Goal: Transaction & Acquisition: Obtain resource

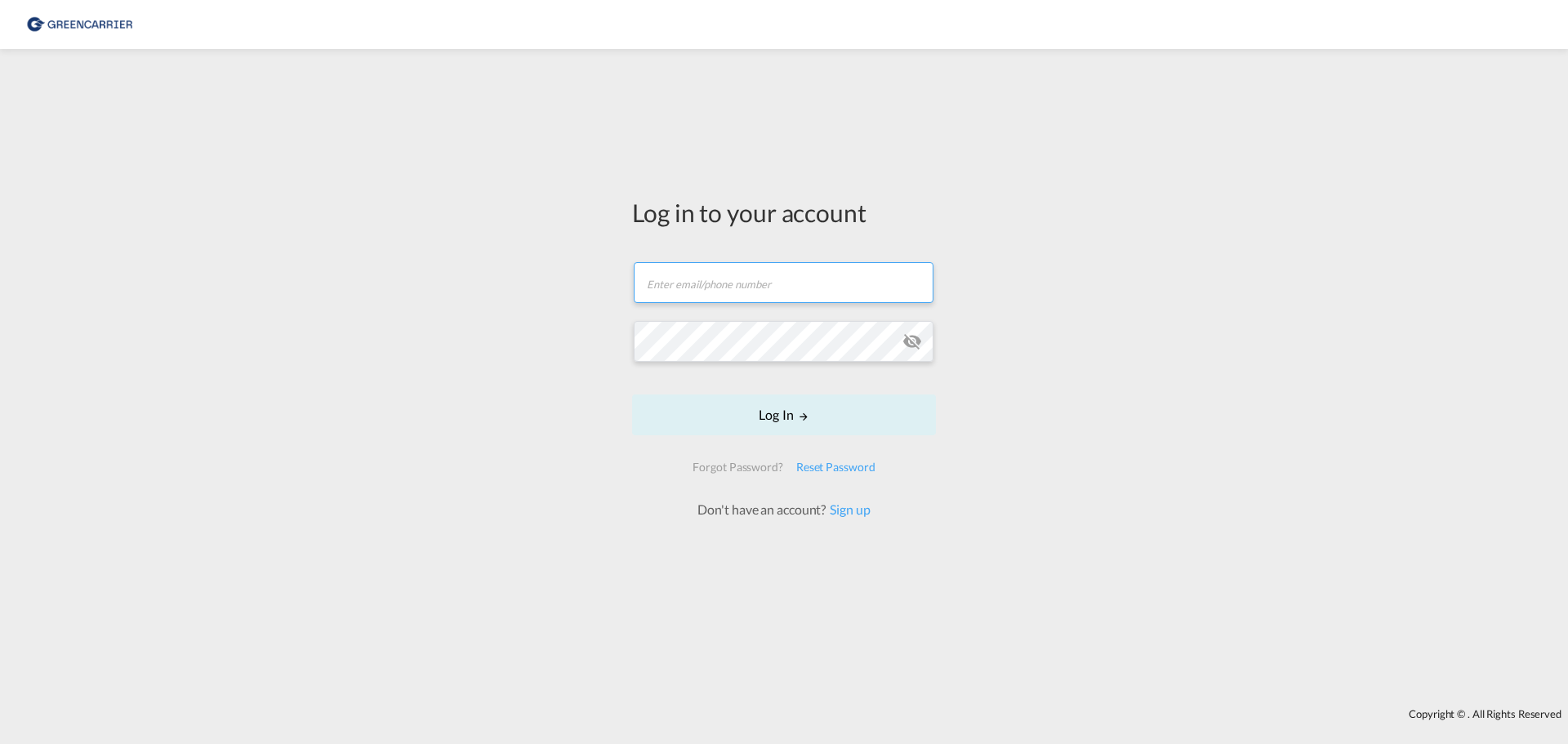
click at [776, 293] on form "Email field is required Password field is required Log In Forgot Password? Rese…" at bounding box center [784, 382] width 304 height 272
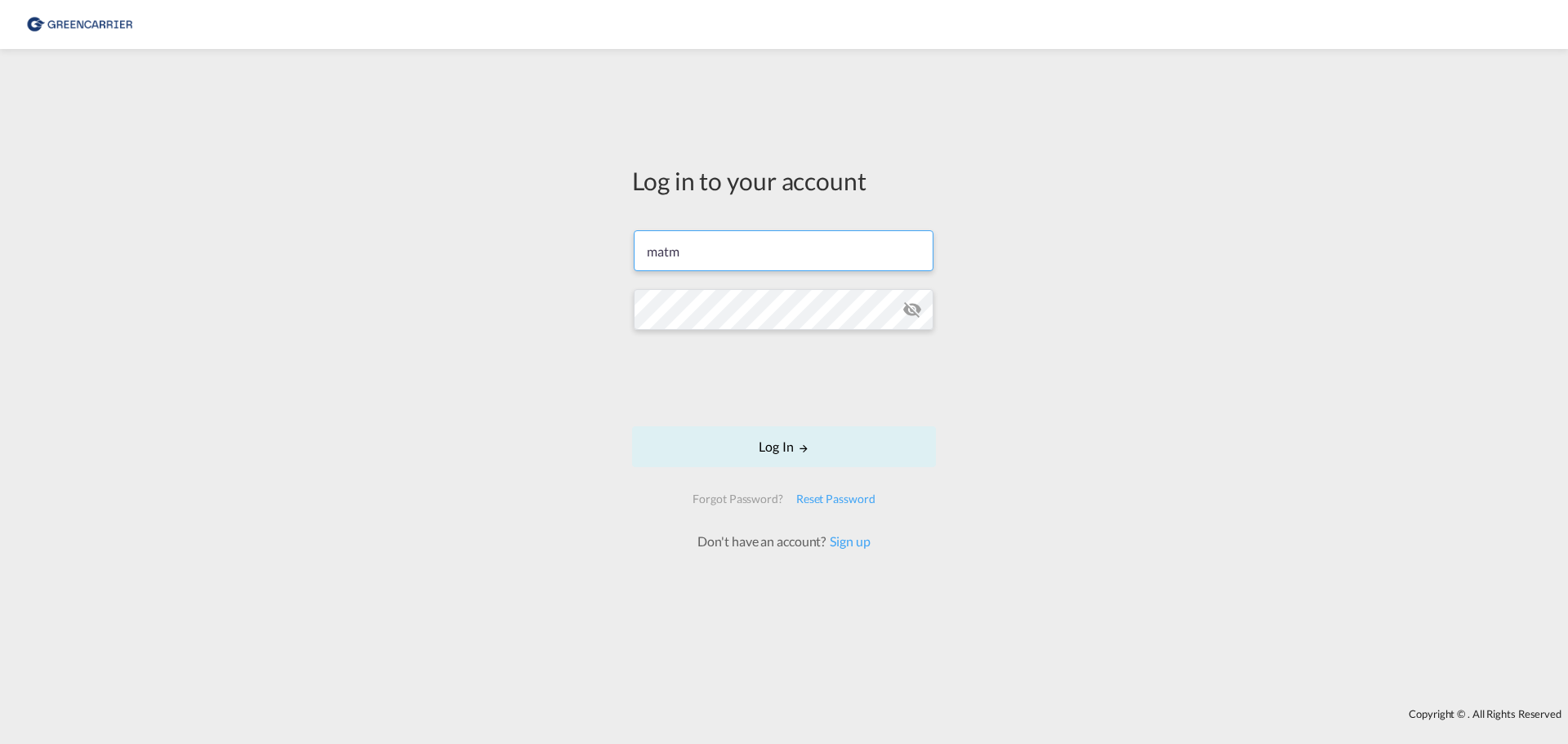
type input "[EMAIL_ADDRESS][DOMAIN_NAME]"
click at [770, 446] on button "Log In" at bounding box center [784, 446] width 304 height 41
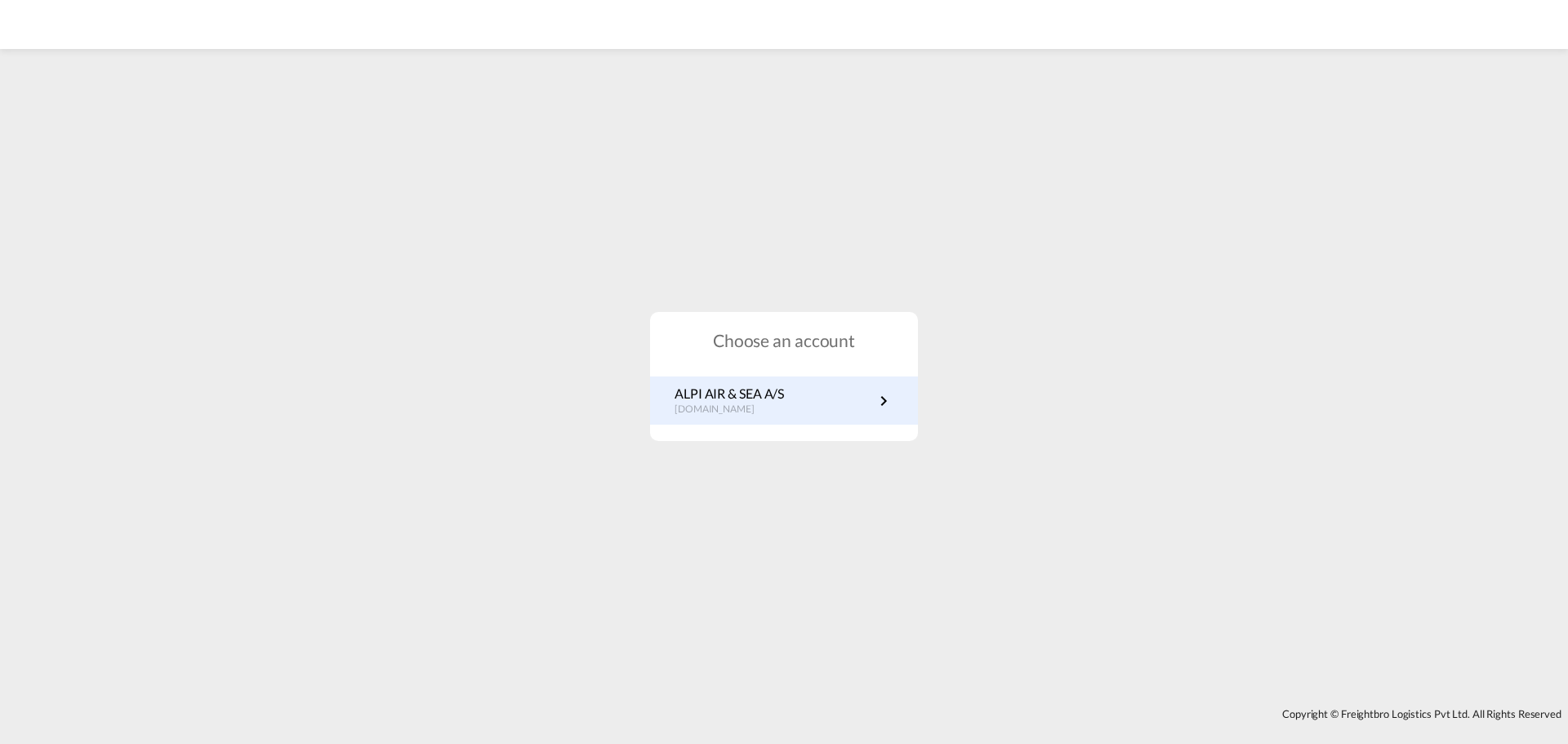
click at [719, 409] on p "[DOMAIN_NAME]" at bounding box center [729, 409] width 109 height 14
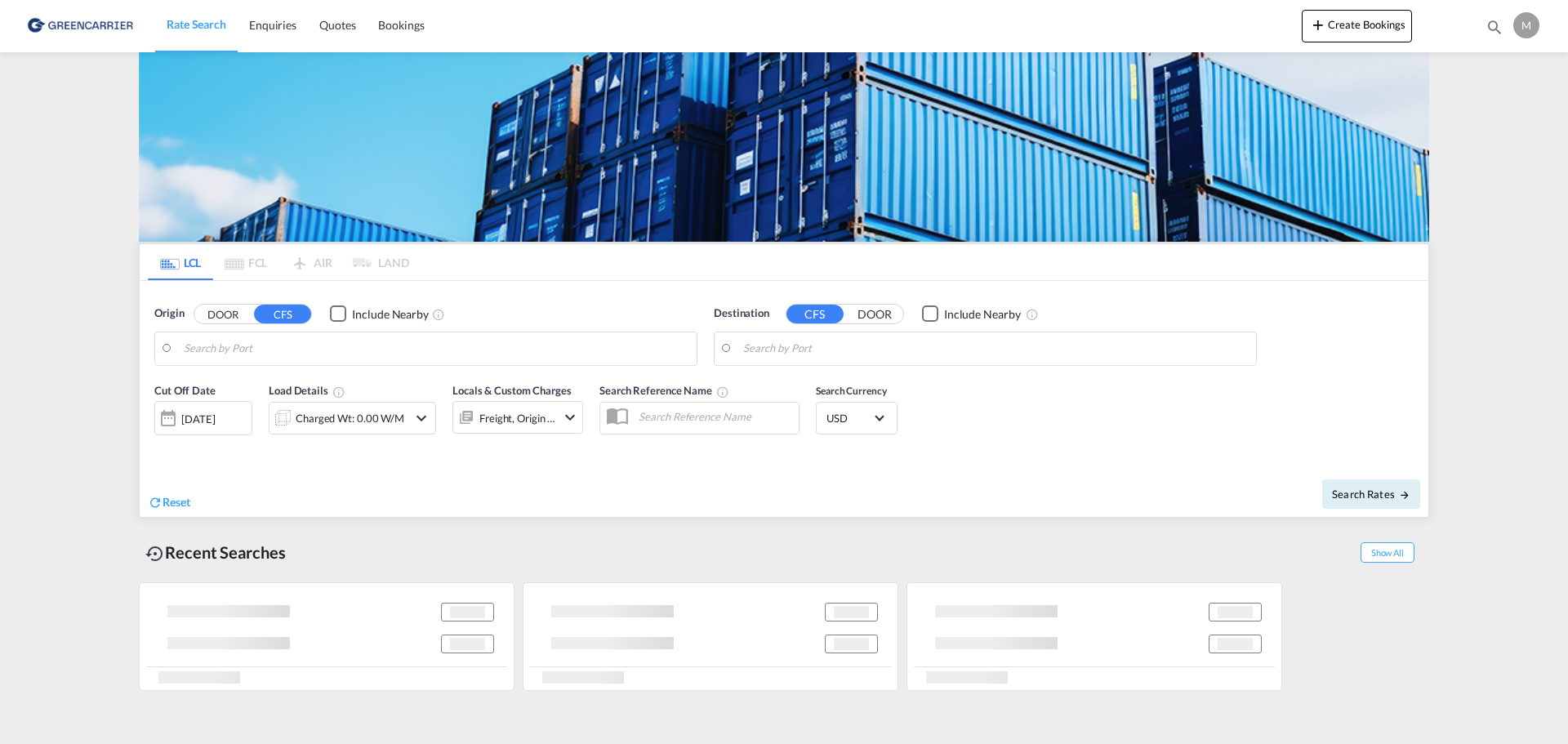
type input "DK-5683, Haarby"
type input "Busan, KRPUS"
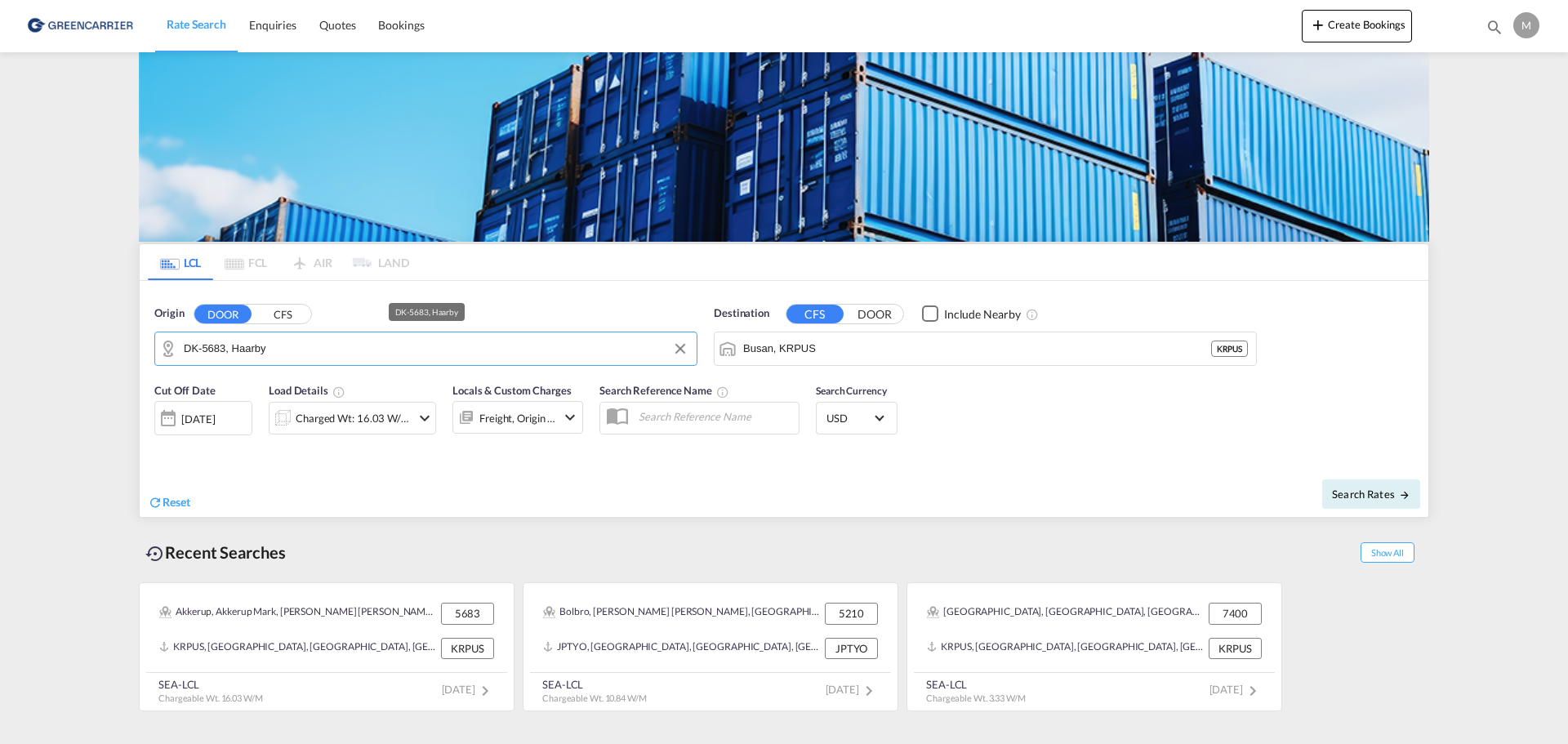
click at [293, 353] on input "DK-5683, Haarby" at bounding box center [436, 348] width 505 height 24
drag, startPoint x: 293, startPoint y: 353, endPoint x: 177, endPoint y: 341, distance: 116.6
click at [177, 341] on md-input-container "DK-5683, Haarby" at bounding box center [426, 349] width 541 height 33
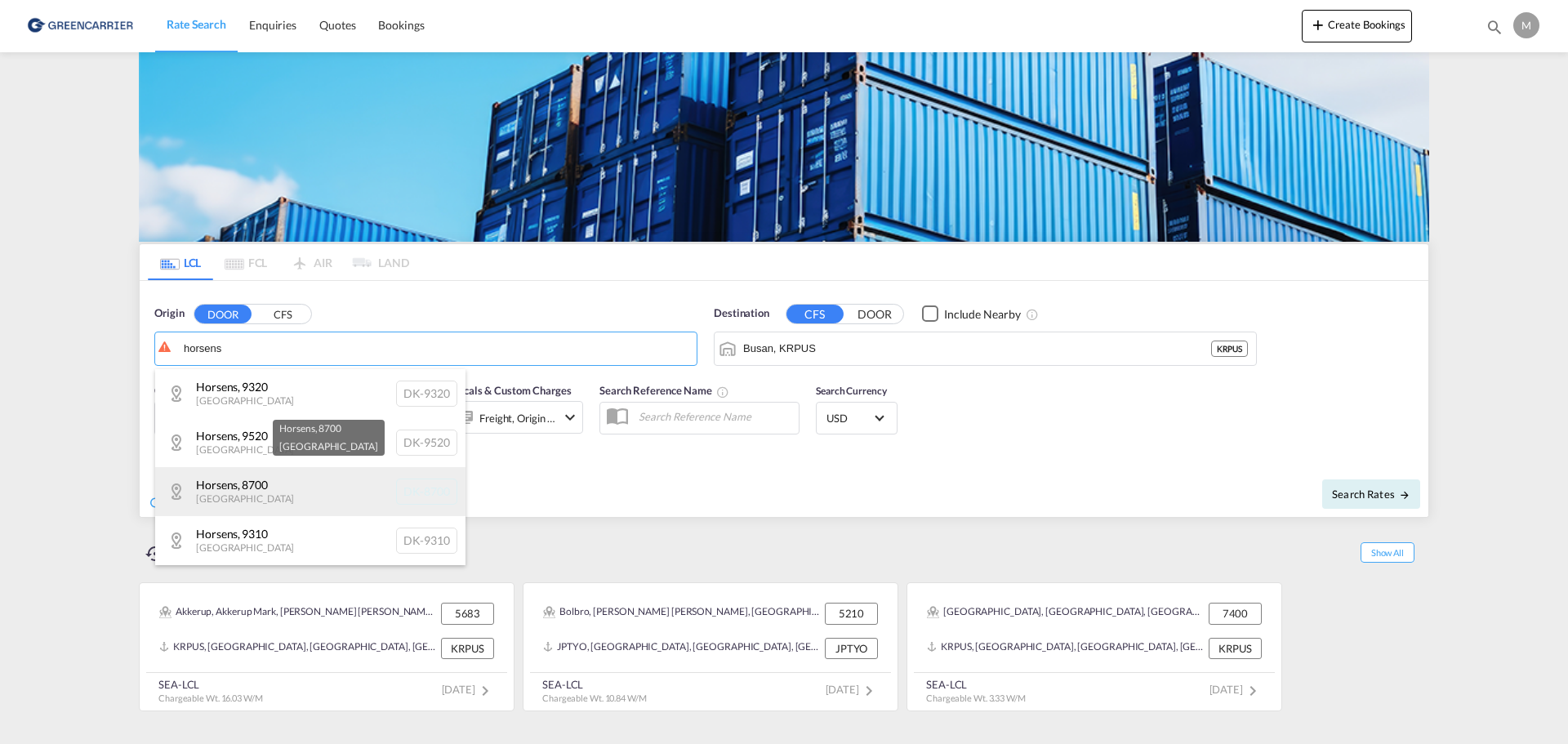
click at [247, 471] on div "Horsens , 8700 Denmark DK-8700" at bounding box center [310, 491] width 310 height 49
type input "DK-8700, Horsens"
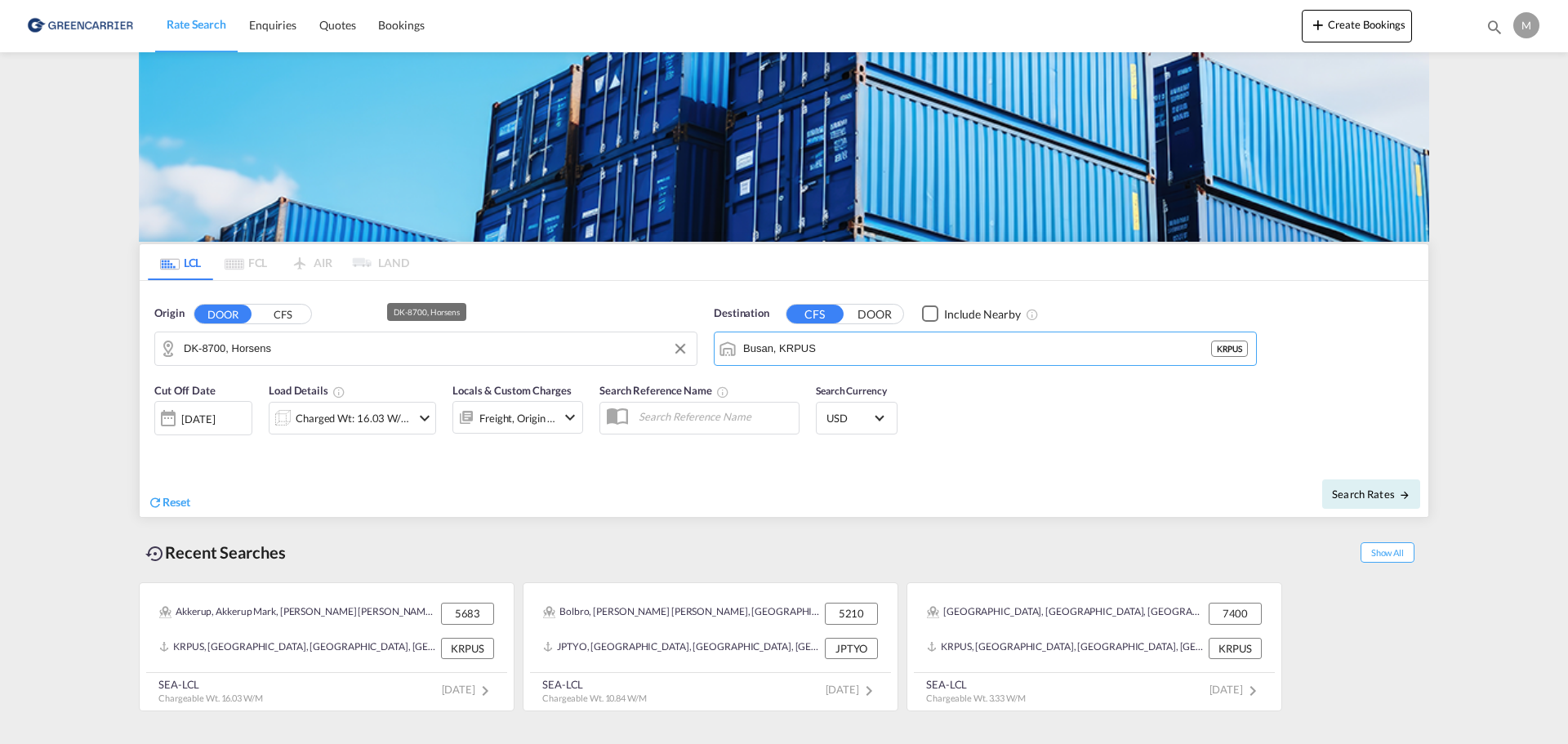
drag, startPoint x: 660, startPoint y: 357, endPoint x: 623, endPoint y: 358, distance: 37.0
click at [623, 358] on div "Origin DOOR CFS DK-8700, Horsens Destination CFS DOOR Include Nearby Busan, KRP…" at bounding box center [783, 328] width 1289 height 93
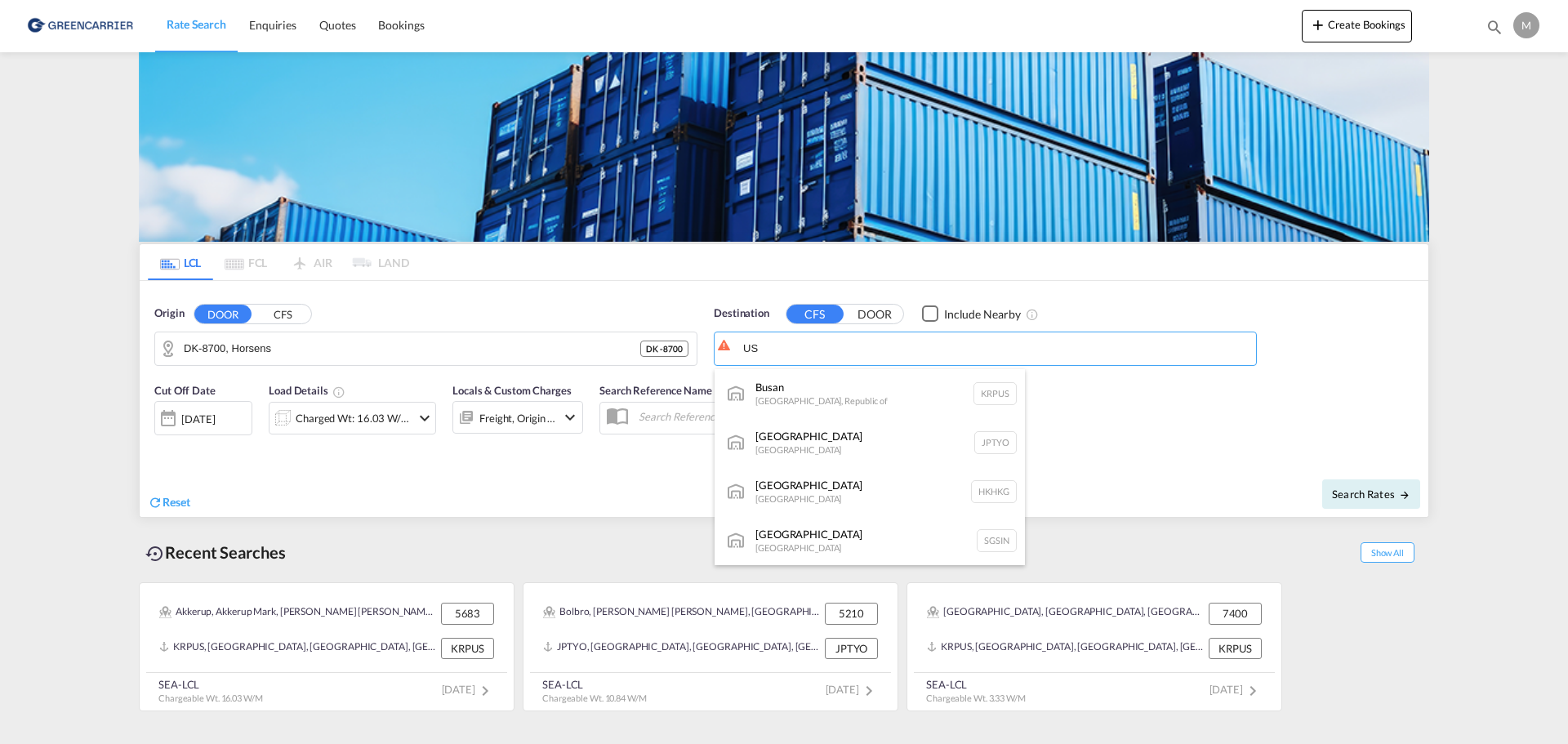
type input "S"
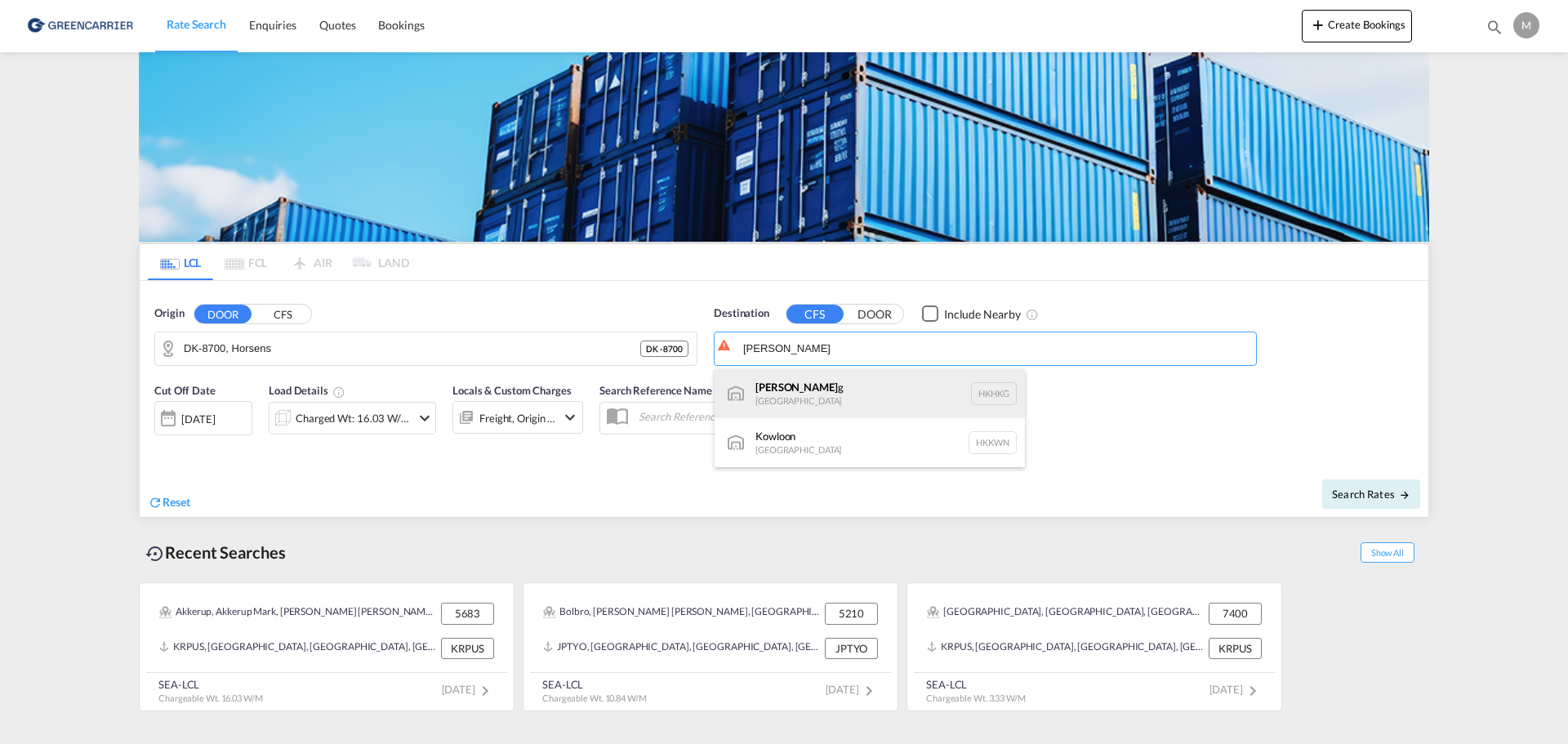
click at [771, 394] on div "Hong Kon g Hong Kong HKHKG" at bounding box center [869, 393] width 310 height 49
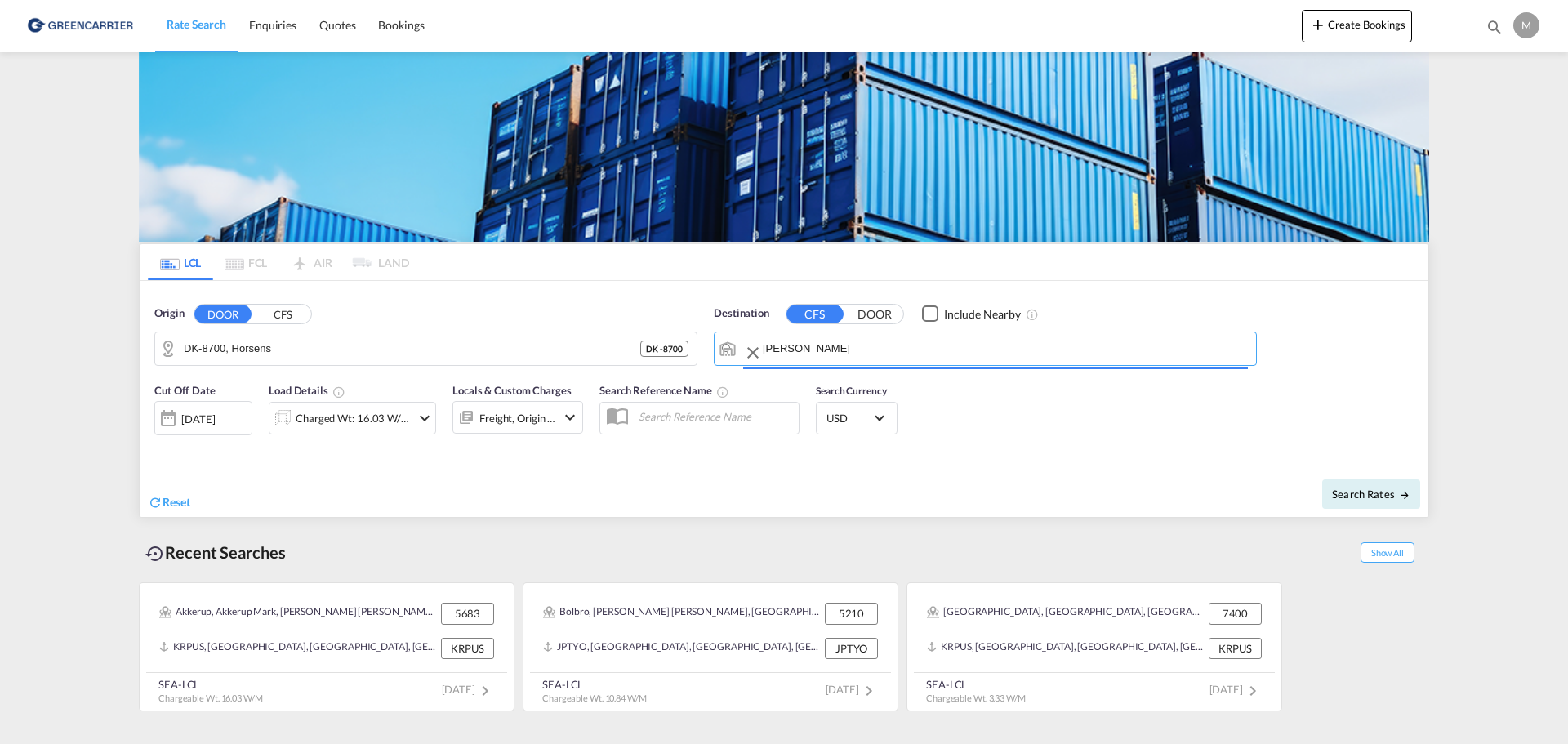
type input "Hong Kong, HKHKG"
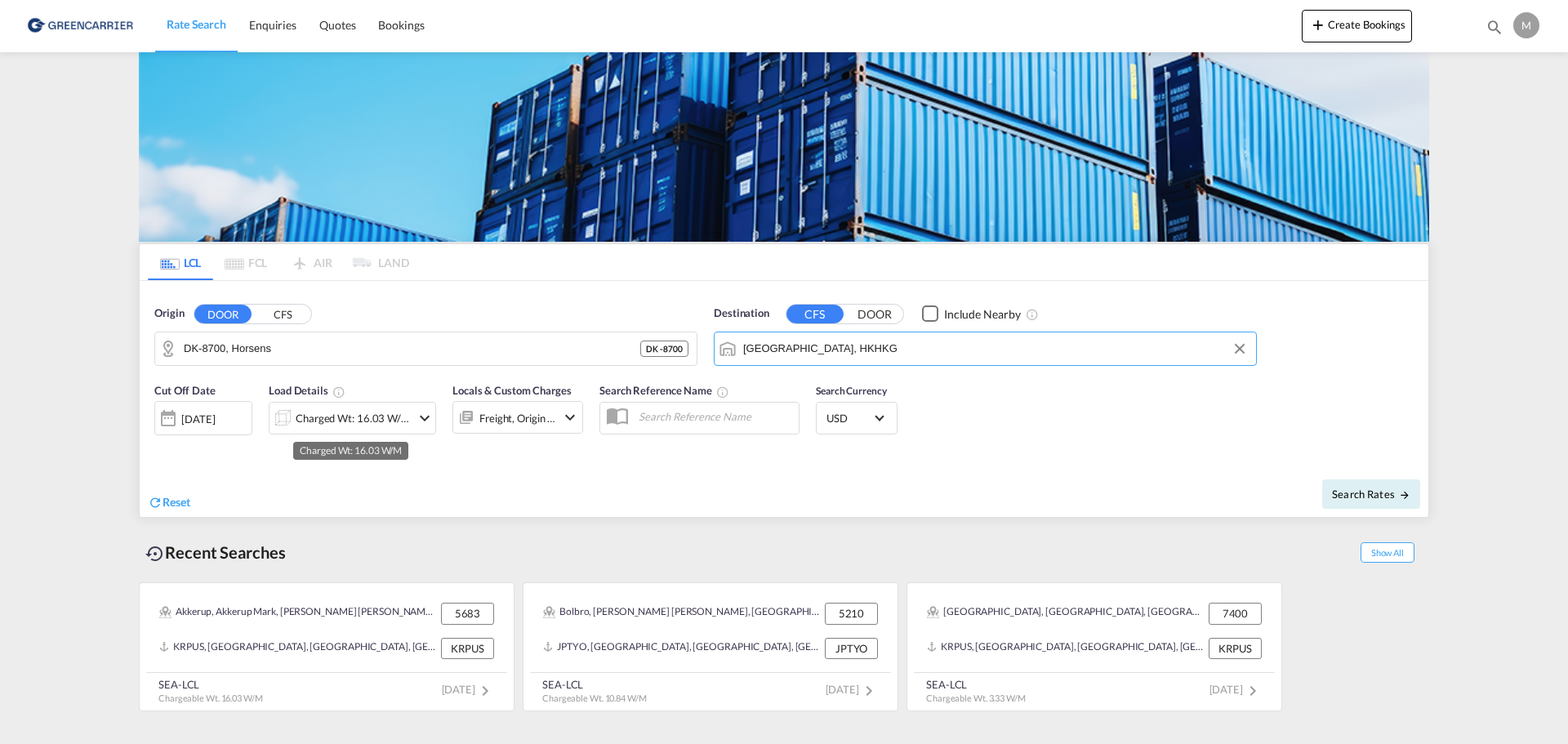
click at [328, 408] on div "Charged Wt: 16.03 W/M" at bounding box center [353, 418] width 115 height 23
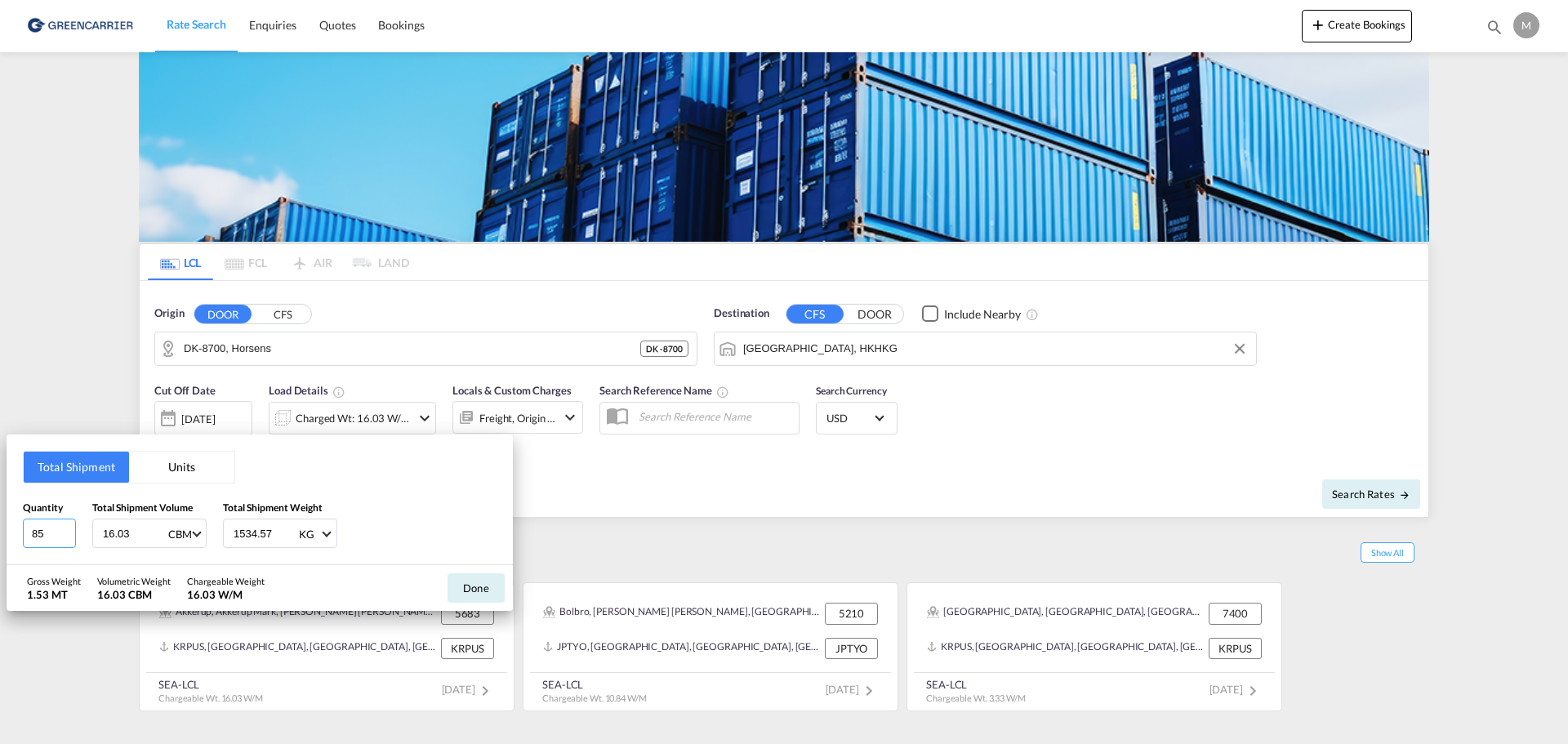
drag, startPoint x: 66, startPoint y: 541, endPoint x: 14, endPoint y: 543, distance: 52.0
click at [14, 543] on div "Total Shipment Units Quantity 85 Total Shipment Volume 16.03 CBM CBM CFT Total …" at bounding box center [260, 499] width 507 height 130
type input "2"
type input "3.782"
type input "110.4"
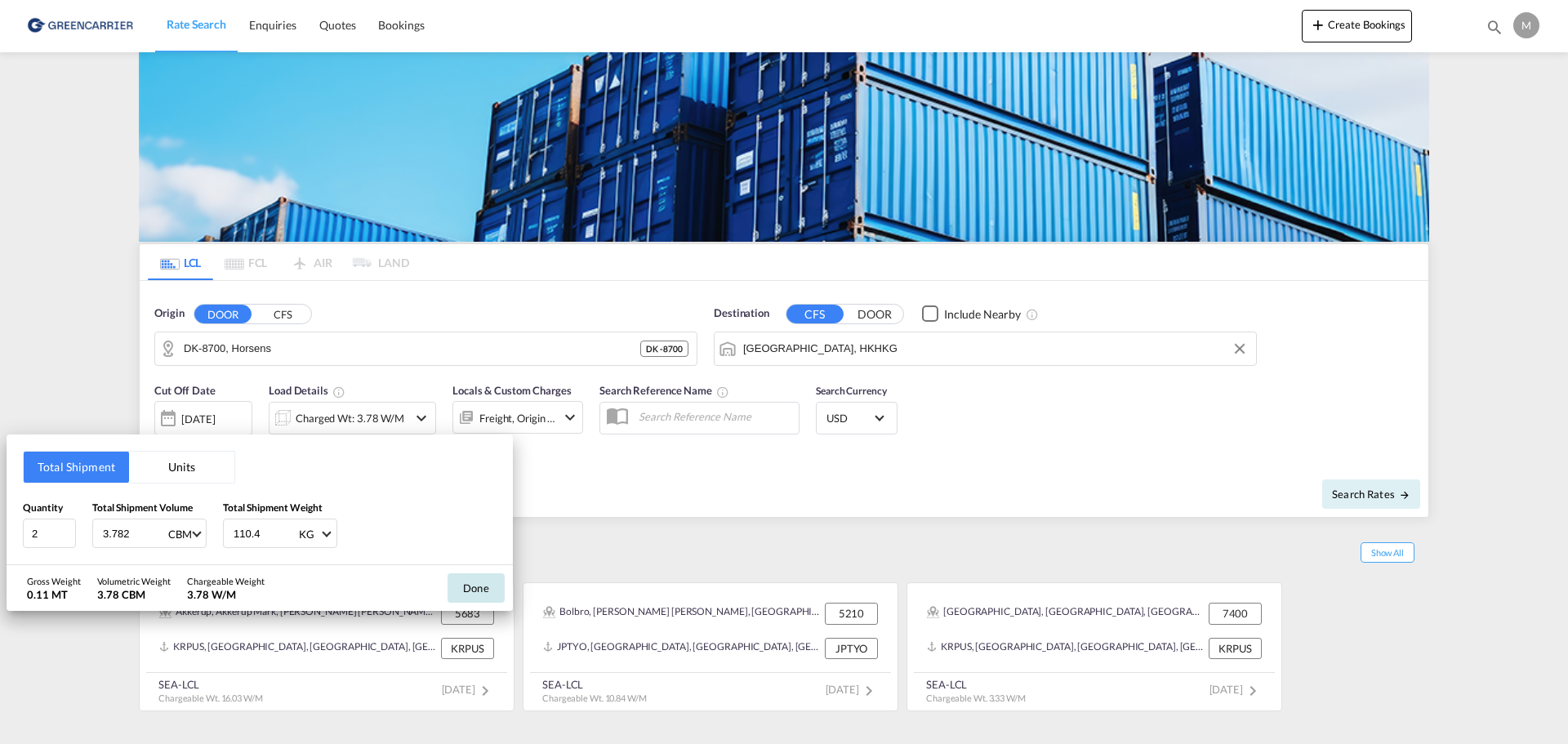
click at [483, 583] on button "Done" at bounding box center [476, 587] width 57 height 29
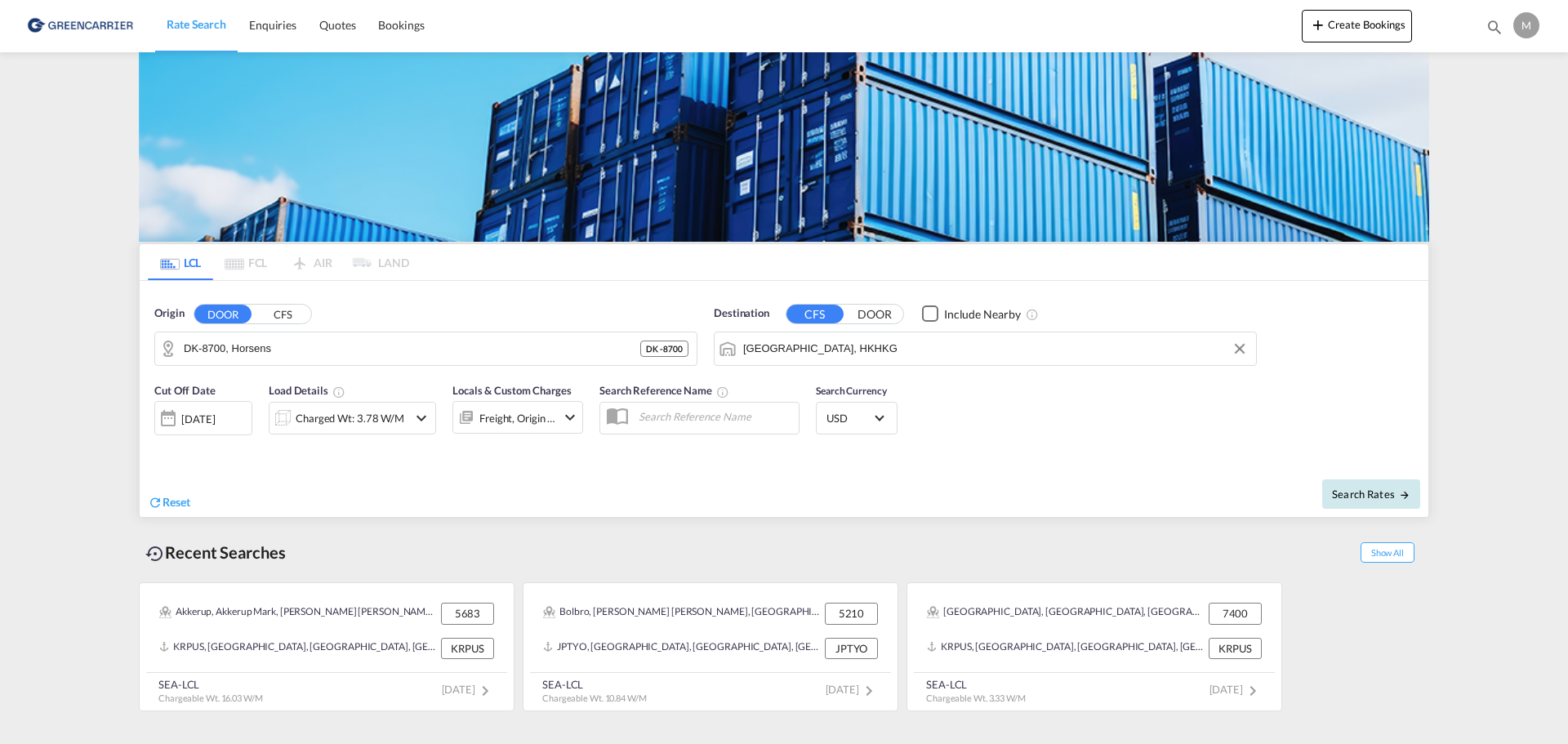
click at [1382, 480] on button "Search Rates" at bounding box center [1371, 494] width 98 height 29
type input "8700 to HKHKG / 8 Oct 2025"
